Goal: Information Seeking & Learning: Learn about a topic

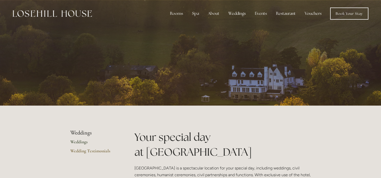
scroll to position [351, 0]
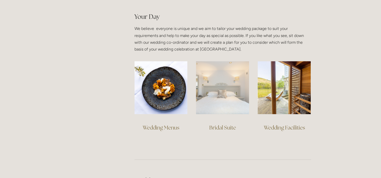
click at [230, 96] on img at bounding box center [222, 87] width 53 height 53
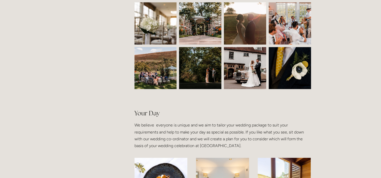
scroll to position [257, 0]
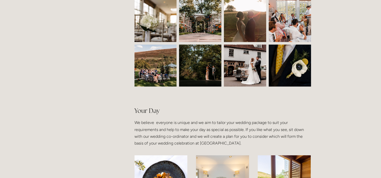
click at [191, 78] on img at bounding box center [199, 66] width 63 height 42
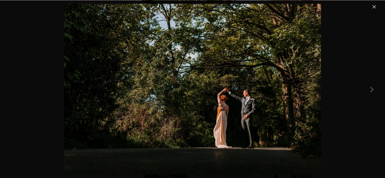
click at [371, 87] on link "Next Item" at bounding box center [371, 89] width 11 height 11
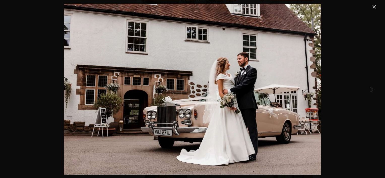
click at [371, 87] on link "Next Item" at bounding box center [371, 89] width 11 height 11
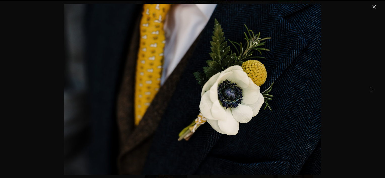
click at [371, 87] on link "Next Item" at bounding box center [371, 89] width 11 height 11
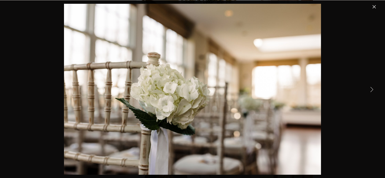
click at [371, 87] on link "Next Item" at bounding box center [371, 89] width 11 height 11
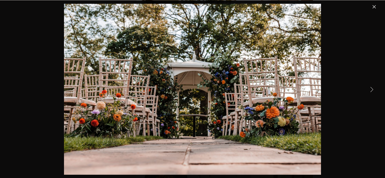
click at [371, 87] on link "Next Item" at bounding box center [371, 89] width 11 height 11
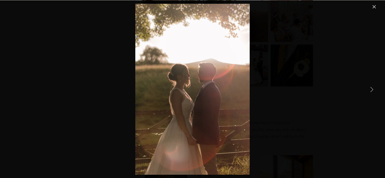
click at [371, 87] on link "Next Item" at bounding box center [371, 89] width 11 height 11
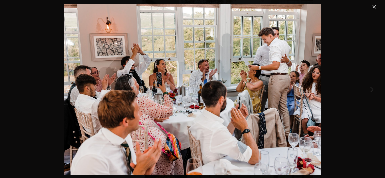
click at [371, 87] on link "Next Item" at bounding box center [371, 89] width 11 height 11
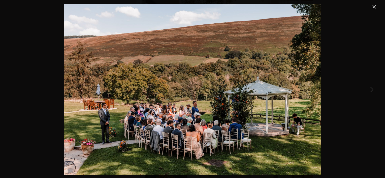
click at [373, 86] on link "Next Item" at bounding box center [371, 89] width 11 height 11
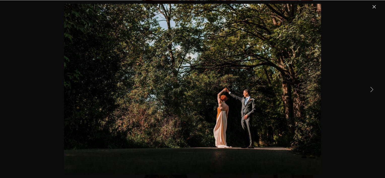
click at [373, 86] on link "Next Item" at bounding box center [371, 89] width 11 height 11
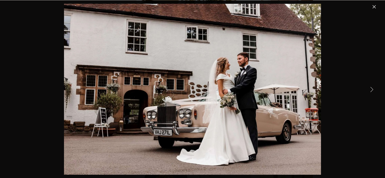
click at [373, 86] on link "Next Item" at bounding box center [371, 89] width 11 height 11
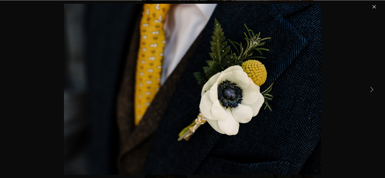
click at [375, 6] on link "Close" at bounding box center [374, 7] width 6 height 6
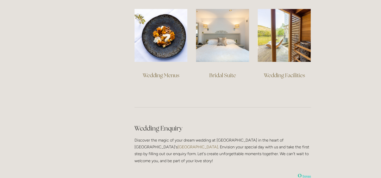
scroll to position [403, 0]
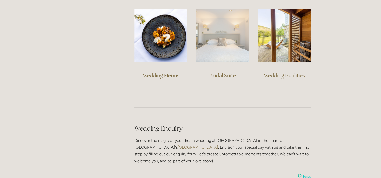
click at [233, 28] on img at bounding box center [222, 35] width 53 height 53
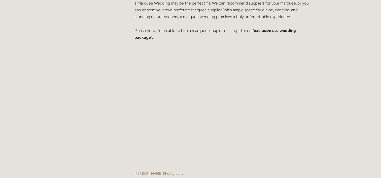
scroll to position [1218, 0]
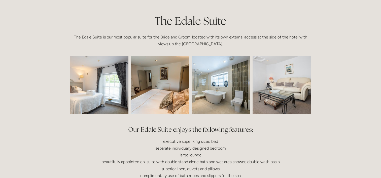
scroll to position [116, 0]
